Goal: Transaction & Acquisition: Purchase product/service

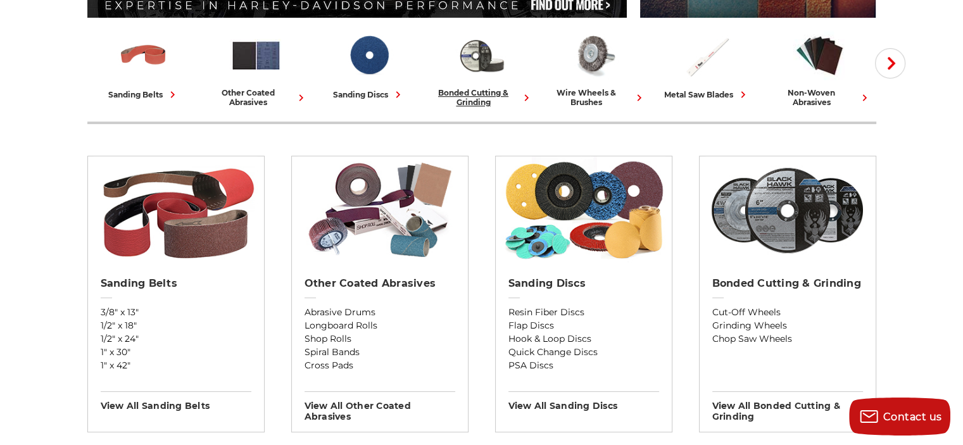
scroll to position [336, 0]
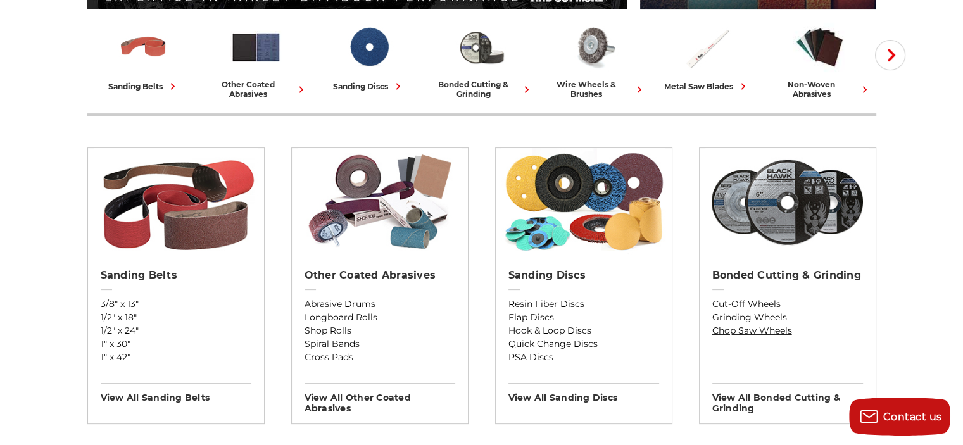
click at [758, 326] on link "Chop Saw Wheels" at bounding box center [787, 330] width 151 height 13
click at [747, 302] on link "Cut-Off Wheels" at bounding box center [787, 304] width 151 height 13
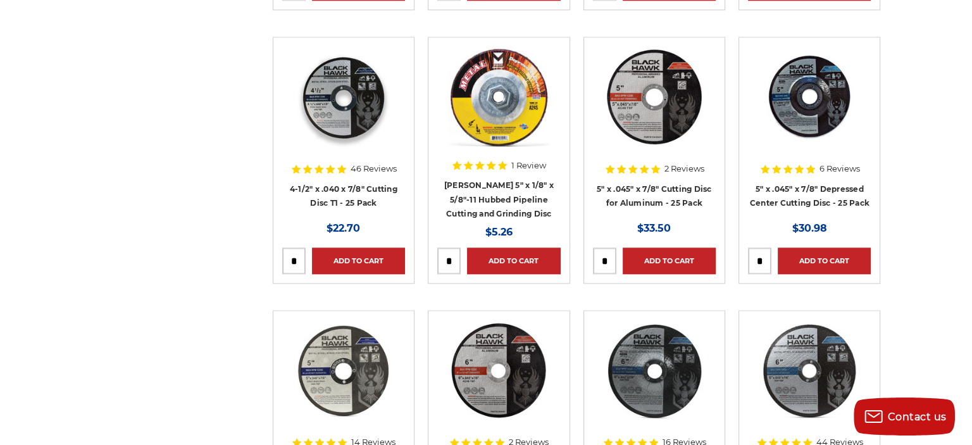
scroll to position [1336, 0]
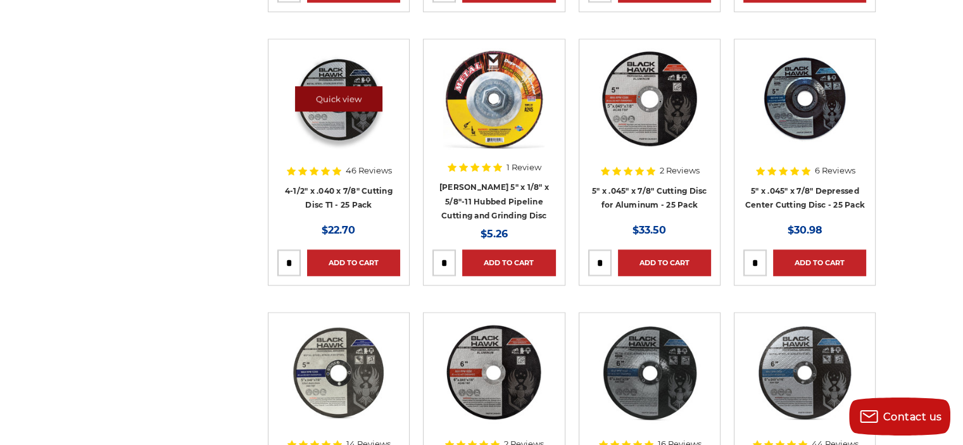
click at [336, 99] on link "Quick view" at bounding box center [338, 98] width 87 height 25
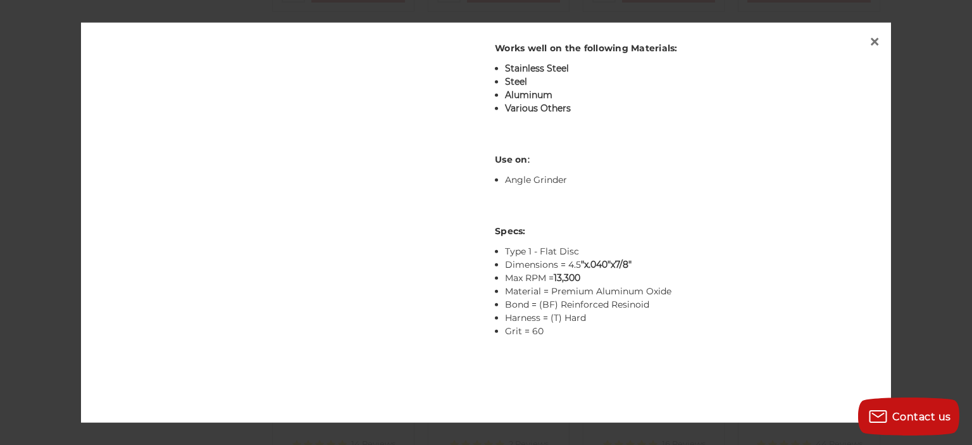
scroll to position [613, 0]
